Goal: Information Seeking & Learning: Learn about a topic

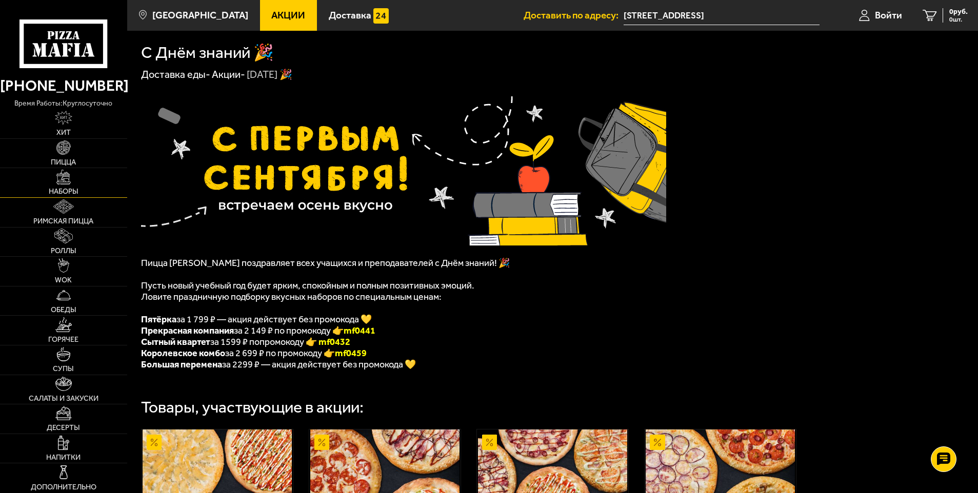
click at [59, 186] on link "Наборы" at bounding box center [63, 182] width 127 height 29
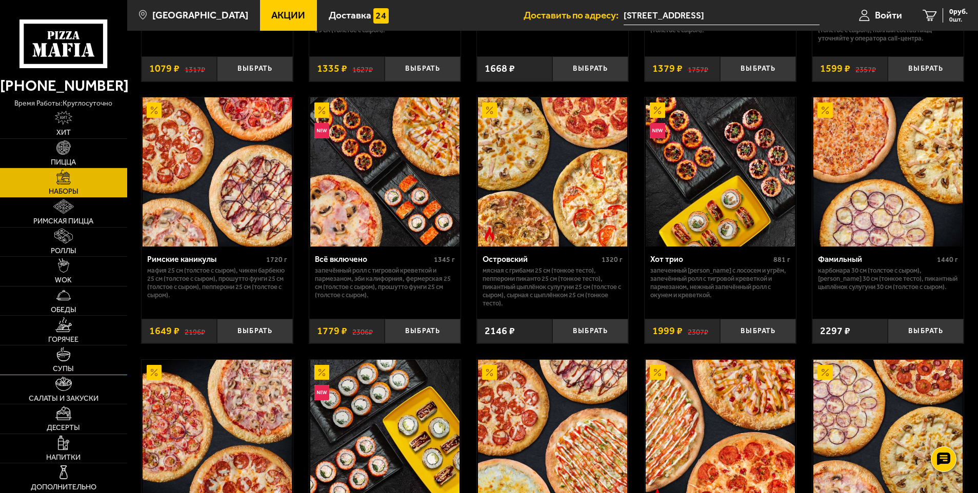
scroll to position [769, 0]
click at [73, 456] on span "Напитки" at bounding box center [63, 457] width 34 height 7
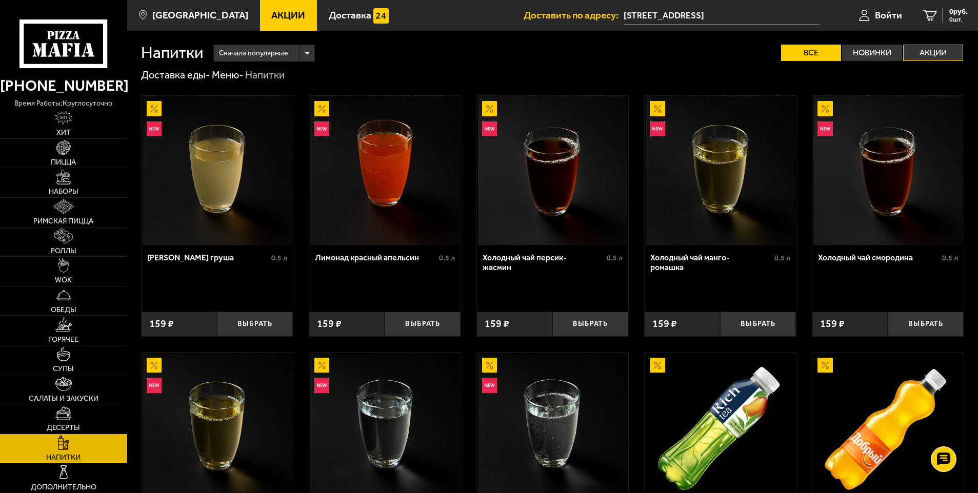
click at [935, 53] on label "Акции" at bounding box center [933, 53] width 60 height 16
click at [0, 0] on input "Акции" at bounding box center [0, 0] width 0 height 0
click at [935, 53] on label "Акции" at bounding box center [933, 53] width 60 height 16
click at [0, 0] on input "Акции" at bounding box center [0, 0] width 0 height 0
click at [935, 53] on label "Акции" at bounding box center [933, 53] width 60 height 16
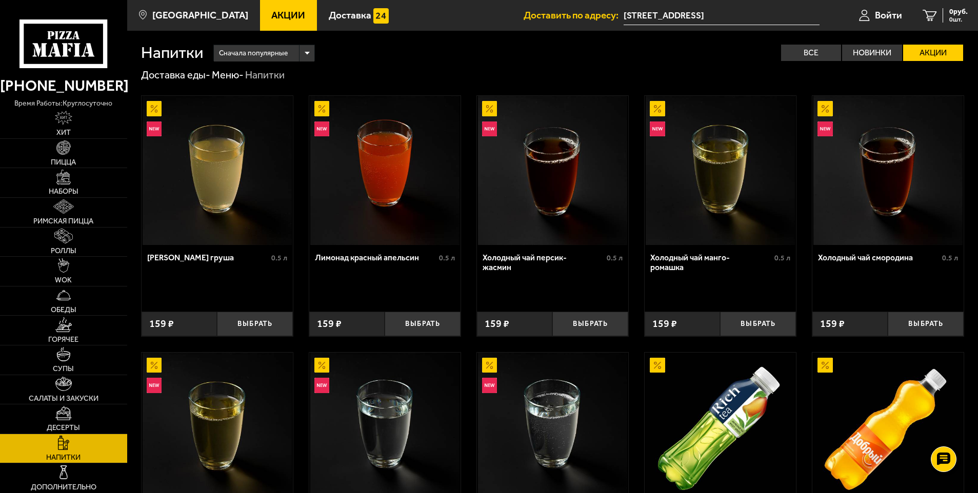
click at [0, 0] on input "Акции" at bounding box center [0, 0] width 0 height 0
click at [935, 53] on label "Акции" at bounding box center [933, 53] width 60 height 16
click at [0, 0] on input "Акции" at bounding box center [0, 0] width 0 height 0
click at [935, 53] on label "Акции" at bounding box center [933, 53] width 60 height 16
click at [0, 0] on input "Акции" at bounding box center [0, 0] width 0 height 0
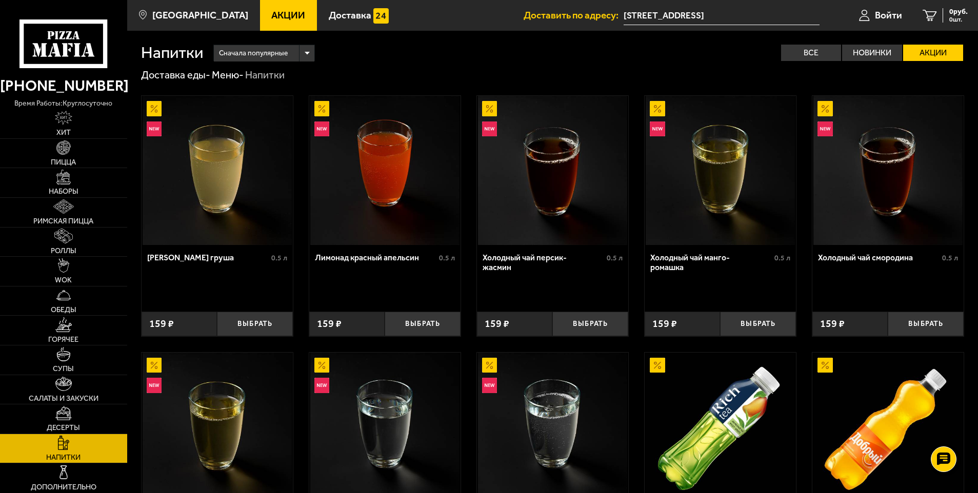
click at [935, 53] on label "Акции" at bounding box center [933, 53] width 60 height 16
click at [0, 0] on input "Акции" at bounding box center [0, 0] width 0 height 0
click at [935, 53] on label "Акции" at bounding box center [933, 53] width 60 height 16
click at [0, 0] on input "Акции" at bounding box center [0, 0] width 0 height 0
click at [342, 16] on span "Доставка" at bounding box center [350, 15] width 43 height 10
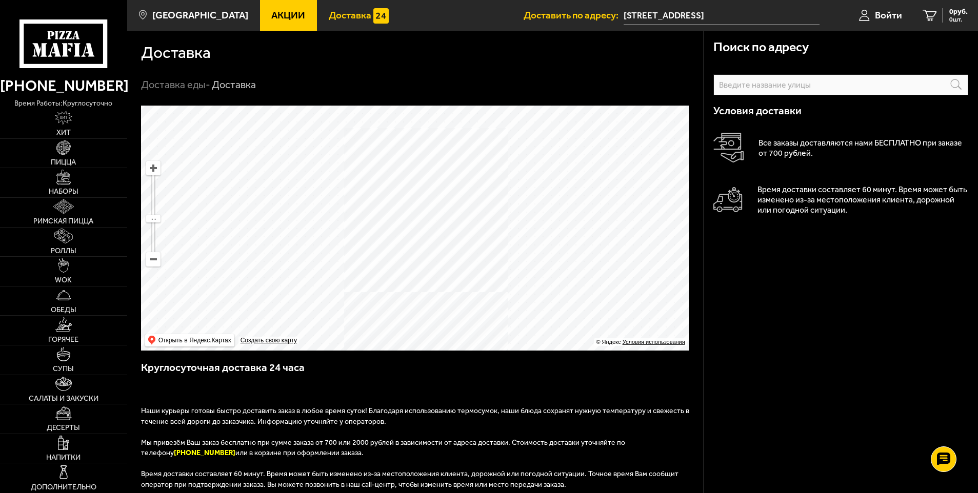
click at [271, 17] on span "Акции" at bounding box center [288, 15] width 34 height 10
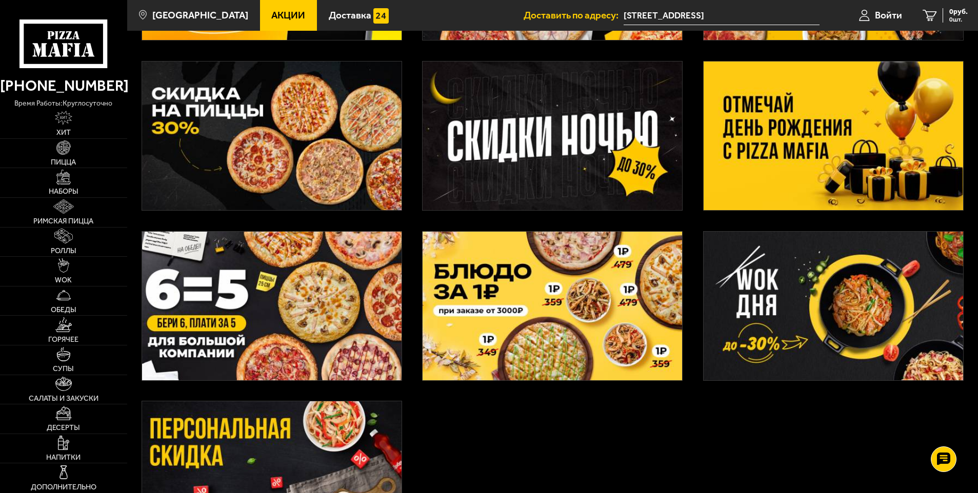
click at [772, 145] on img at bounding box center [834, 136] width 260 height 149
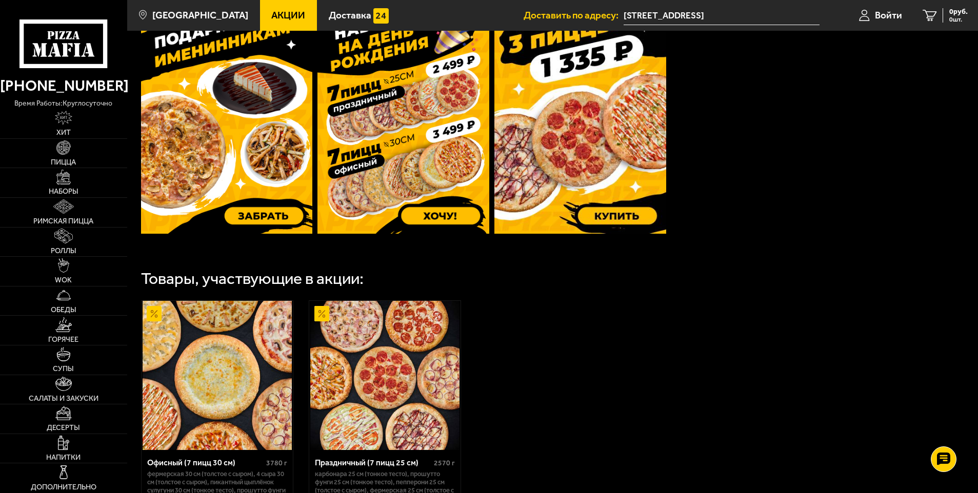
scroll to position [513, 0]
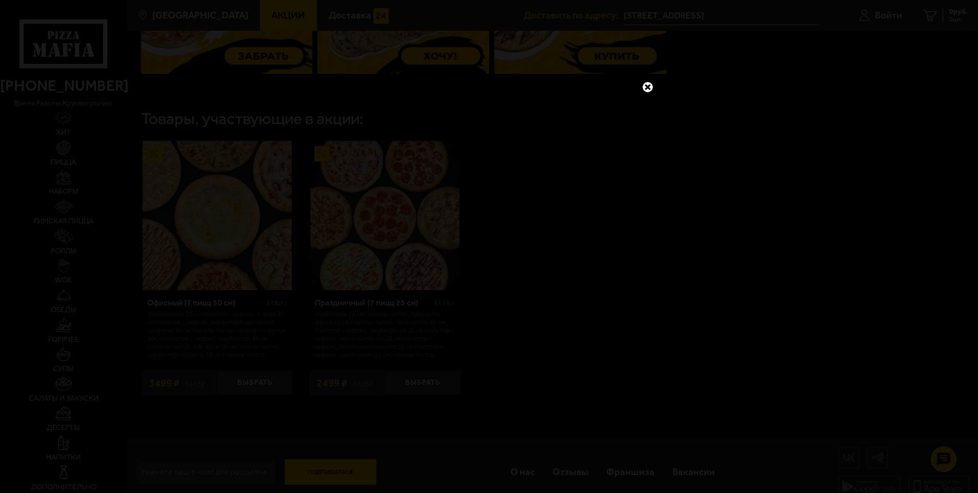
click at [643, 85] on link at bounding box center [647, 87] width 13 height 13
